Goal: Navigation & Orientation: Find specific page/section

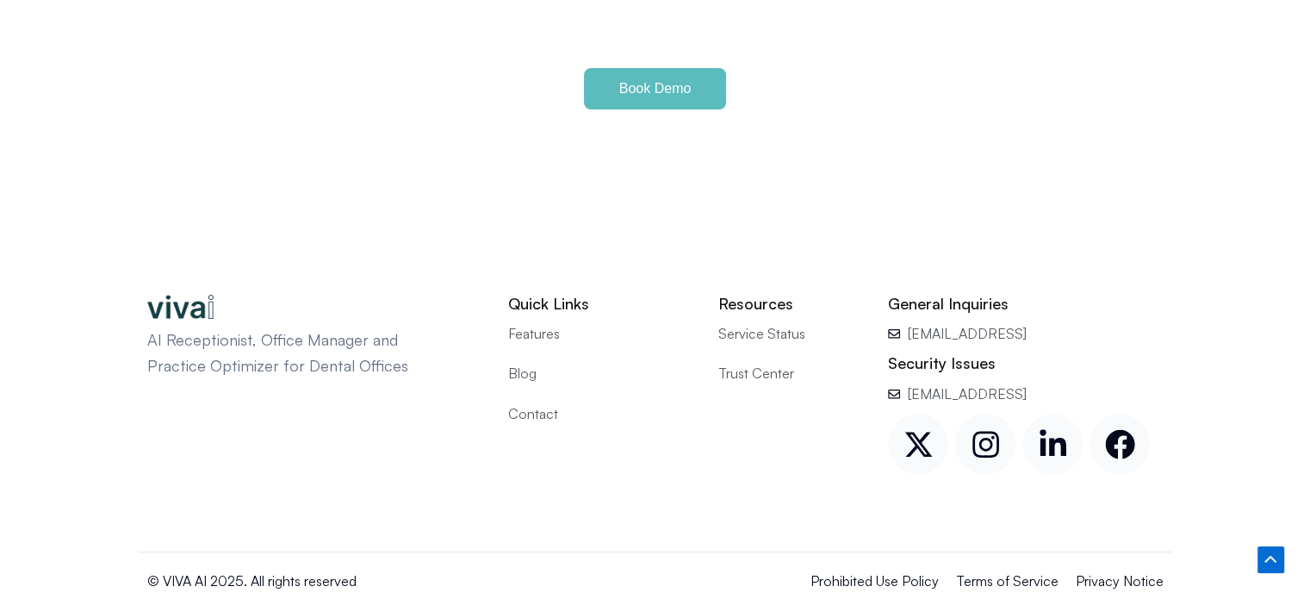
scroll to position [8212, 0]
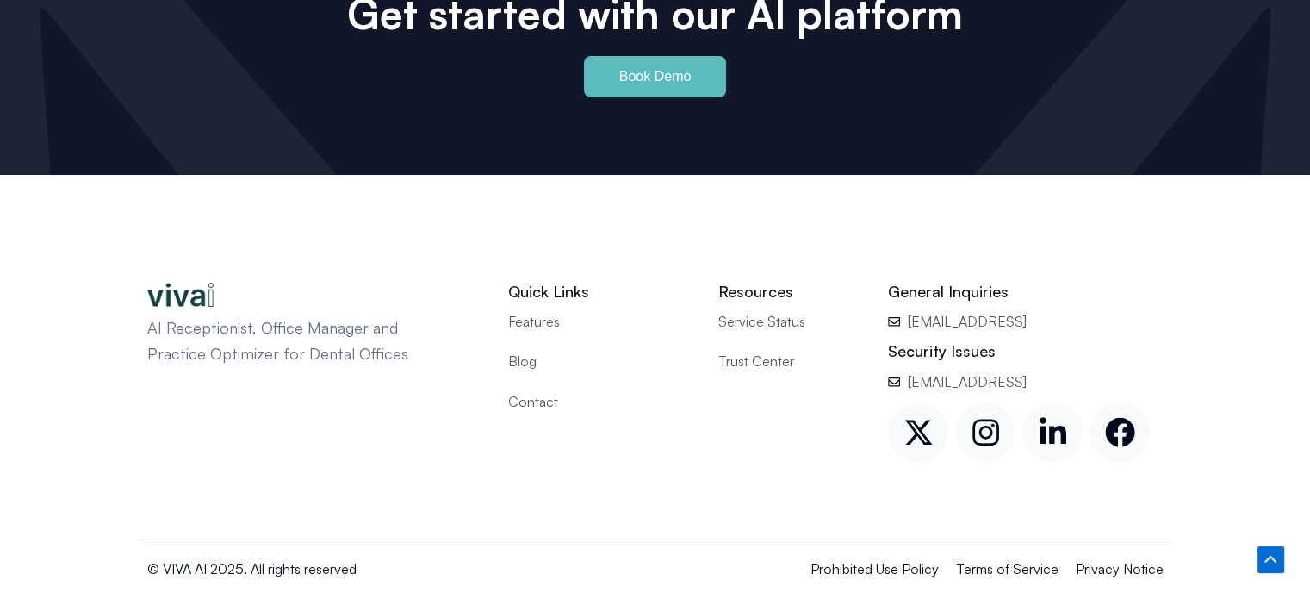
click at [527, 350] on span "Blog" at bounding box center [522, 361] width 28 height 22
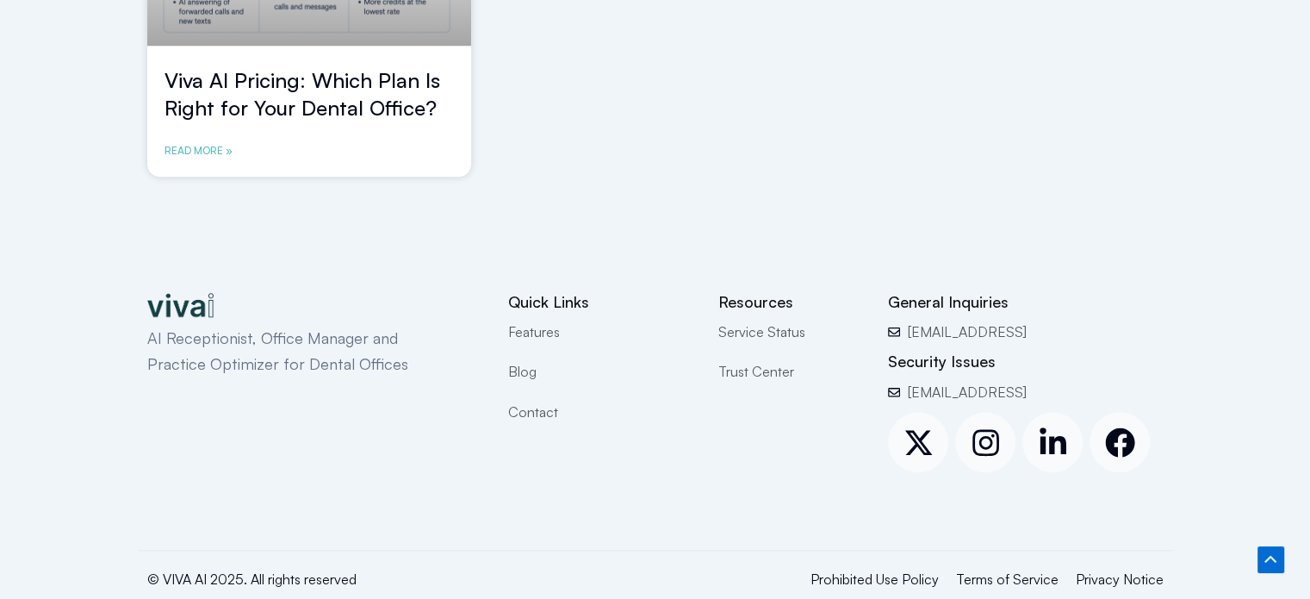
scroll to position [1716, 0]
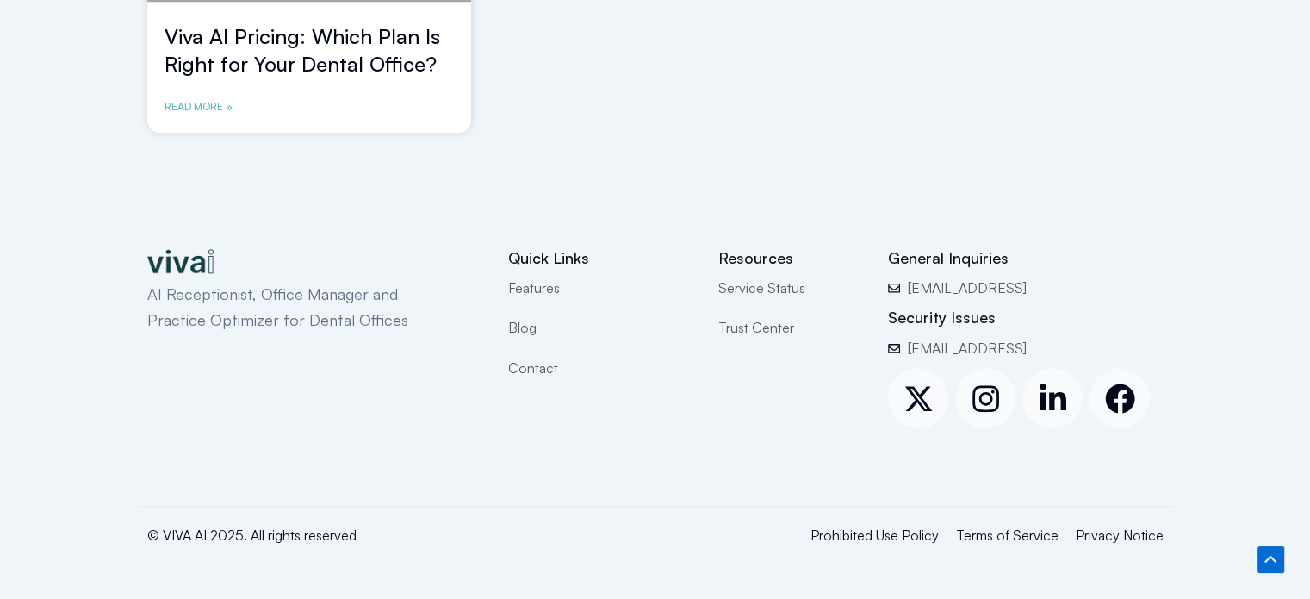
click at [539, 285] on span "Features" at bounding box center [534, 287] width 52 height 22
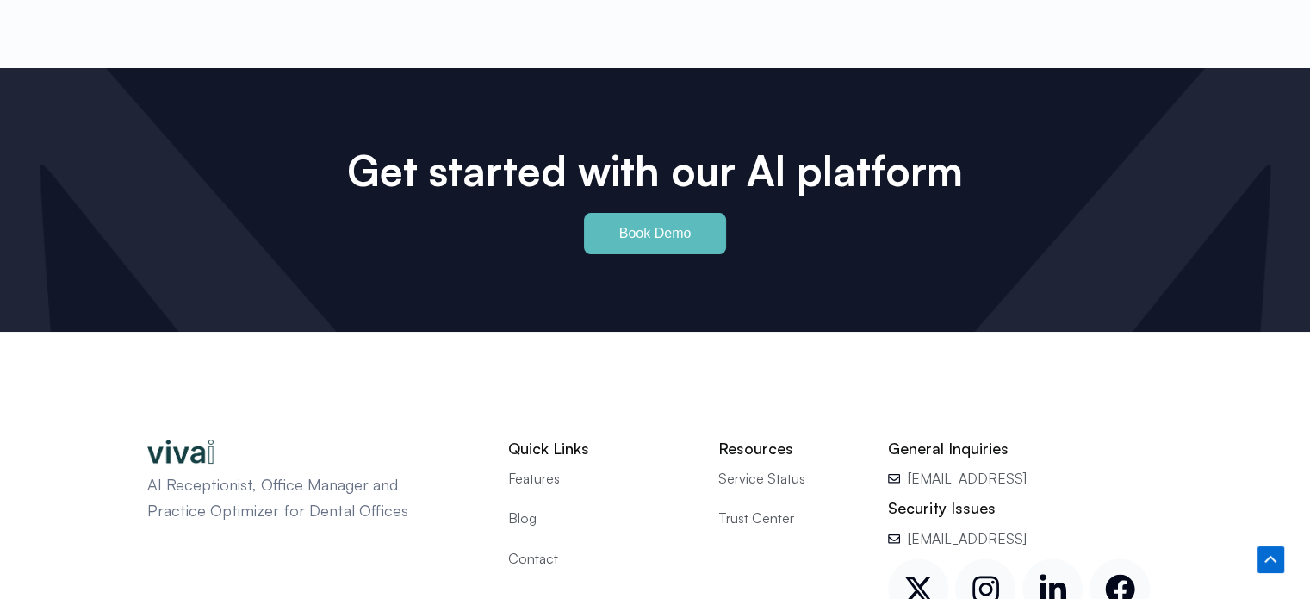
scroll to position [8212, 0]
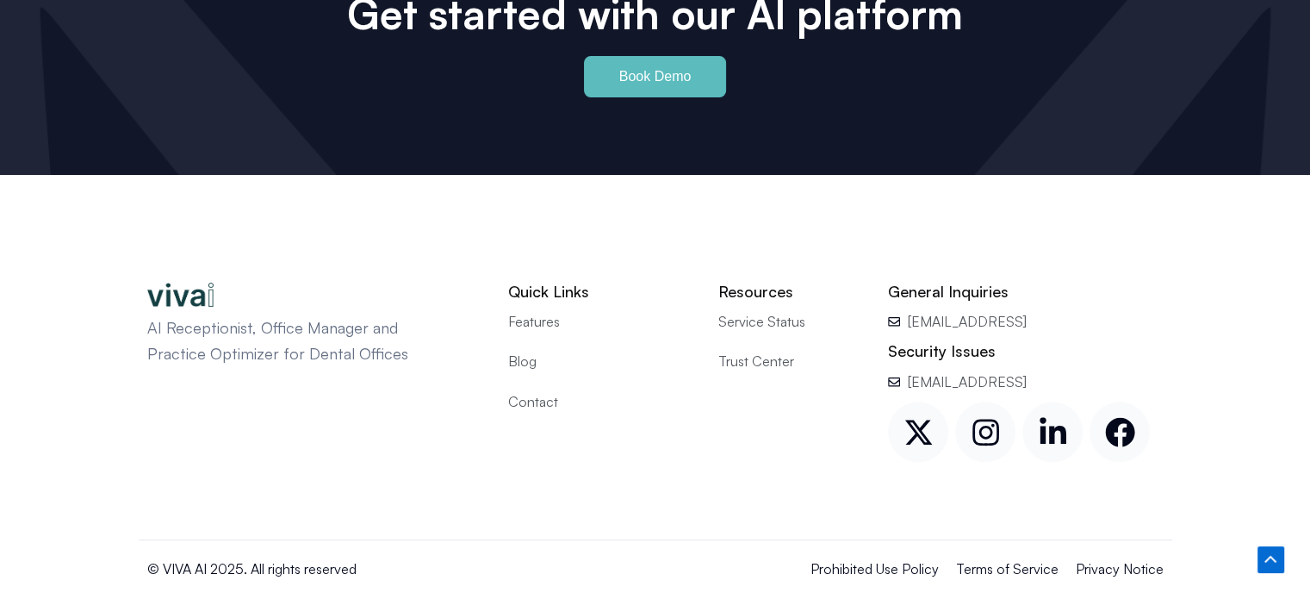
click at [540, 390] on span "Contact" at bounding box center [533, 401] width 50 height 22
click at [989, 127] on div "Get started with our Al platform Get free services and a $200 credit to explore…" at bounding box center [656, 43] width 1034 height 264
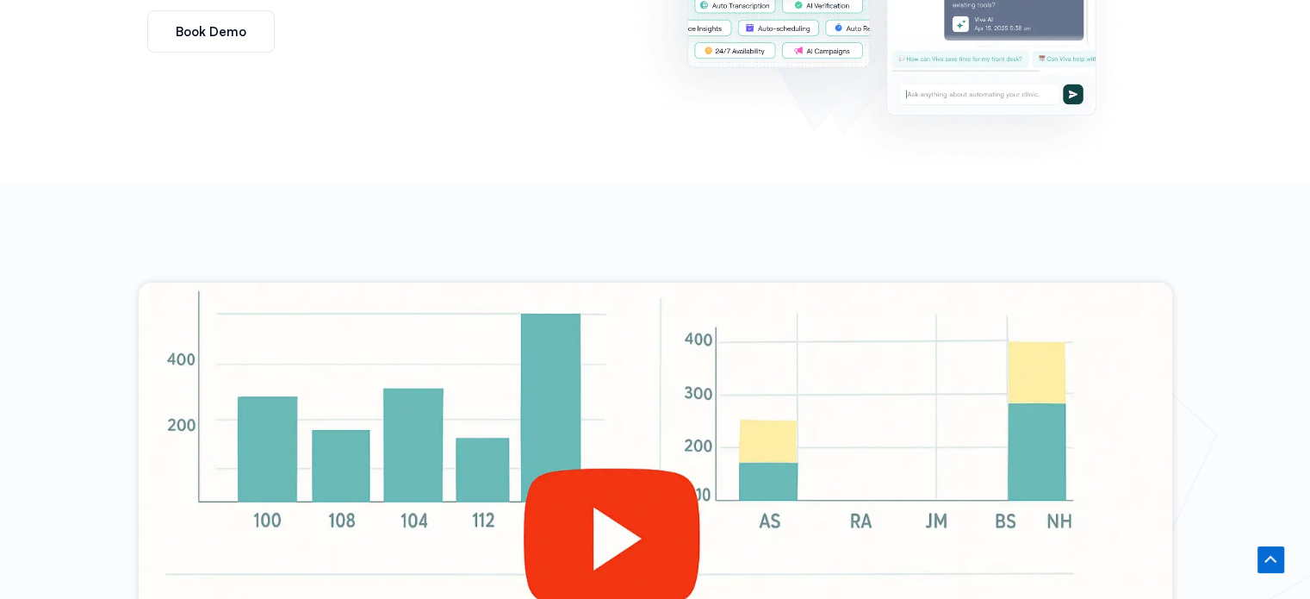
scroll to position [0, 0]
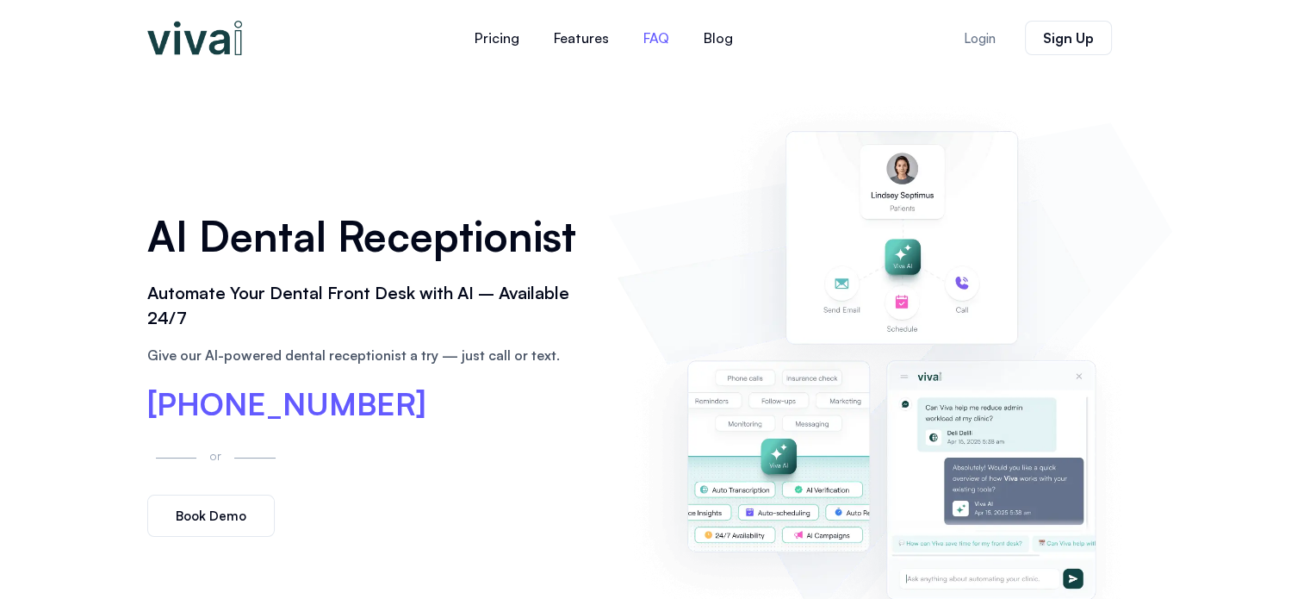
click at [672, 34] on link "FAQ" at bounding box center [656, 37] width 60 height 41
click at [569, 34] on link "Features" at bounding box center [582, 37] width 90 height 41
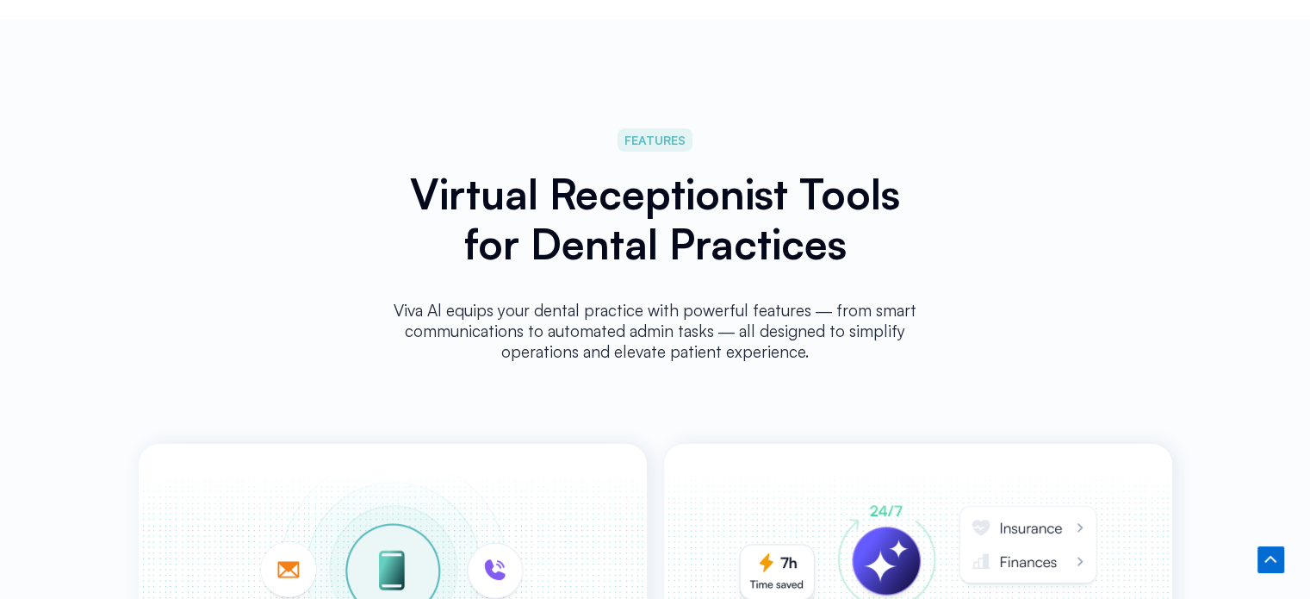
scroll to position [3009, 0]
